Goal: Obtain resource: Obtain resource

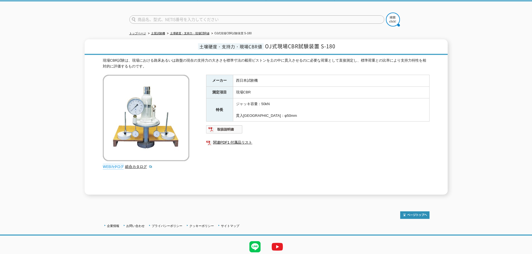
scroll to position [47, 0]
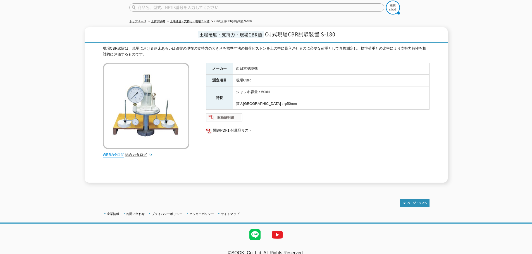
click at [231, 115] on img at bounding box center [224, 117] width 37 height 9
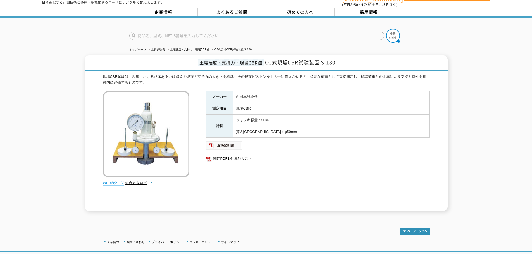
scroll to position [0, 0]
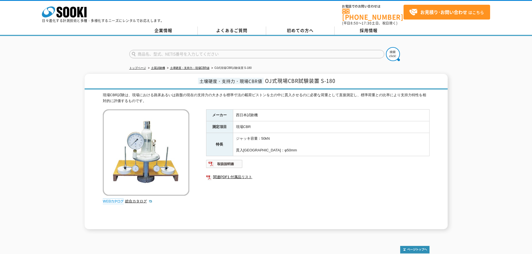
scroll to position [51, 0]
click at [235, 161] on img at bounding box center [224, 164] width 37 height 9
click at [444, 61] on div "トップページ 土質試験機 土壌硬度・支持力・現場CBR値 OJ式現場CBR試験装置 S-180 土壌硬度・支持力・現場CBR値 OJ式現場CBR試験装置 S-…" at bounding box center [266, 135] width 532 height 199
